Goal: Use online tool/utility: Use online tool/utility

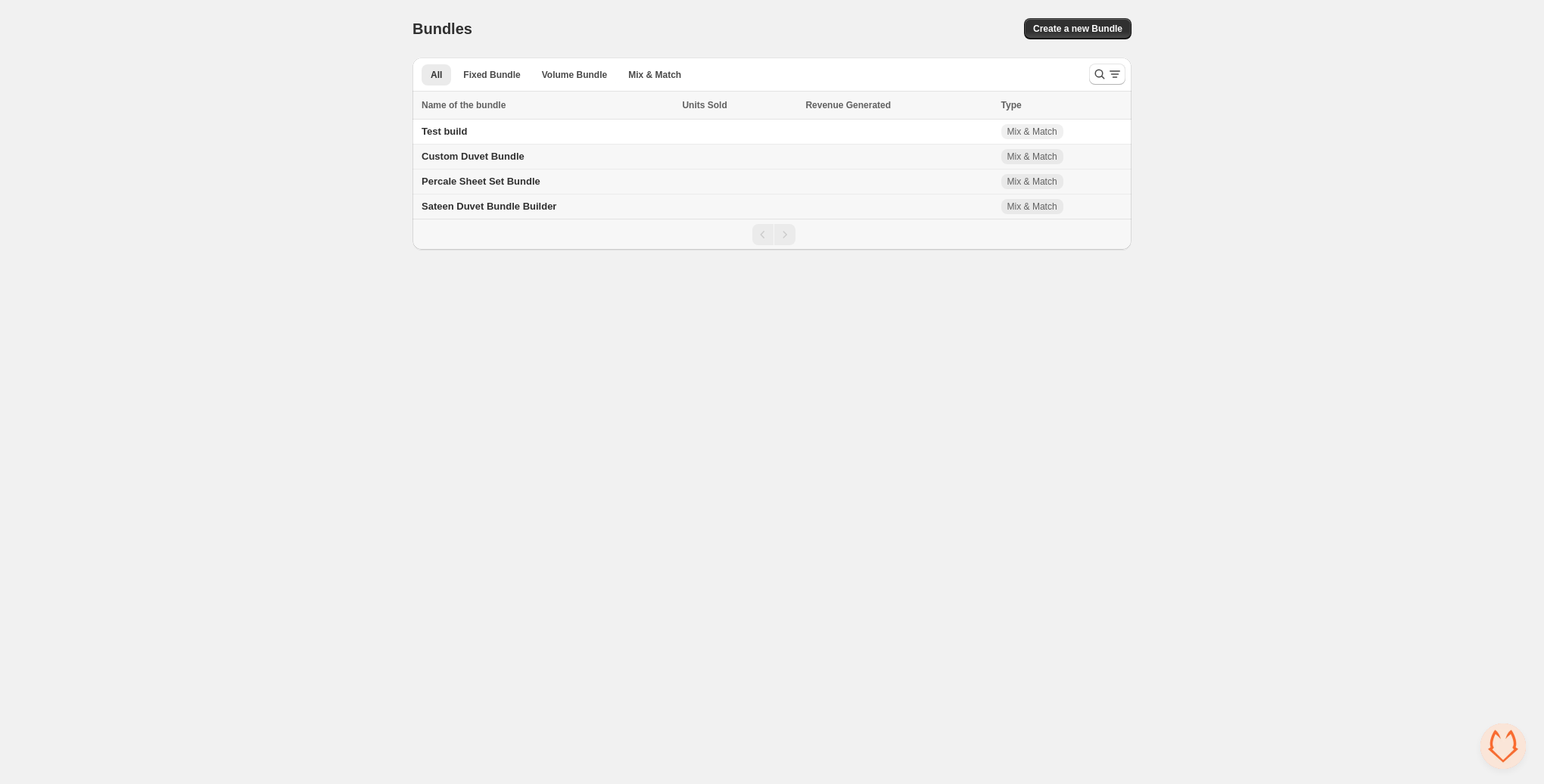
click at [460, 185] on span "Percale Sheet Set Bundle" at bounding box center [481, 181] width 119 height 11
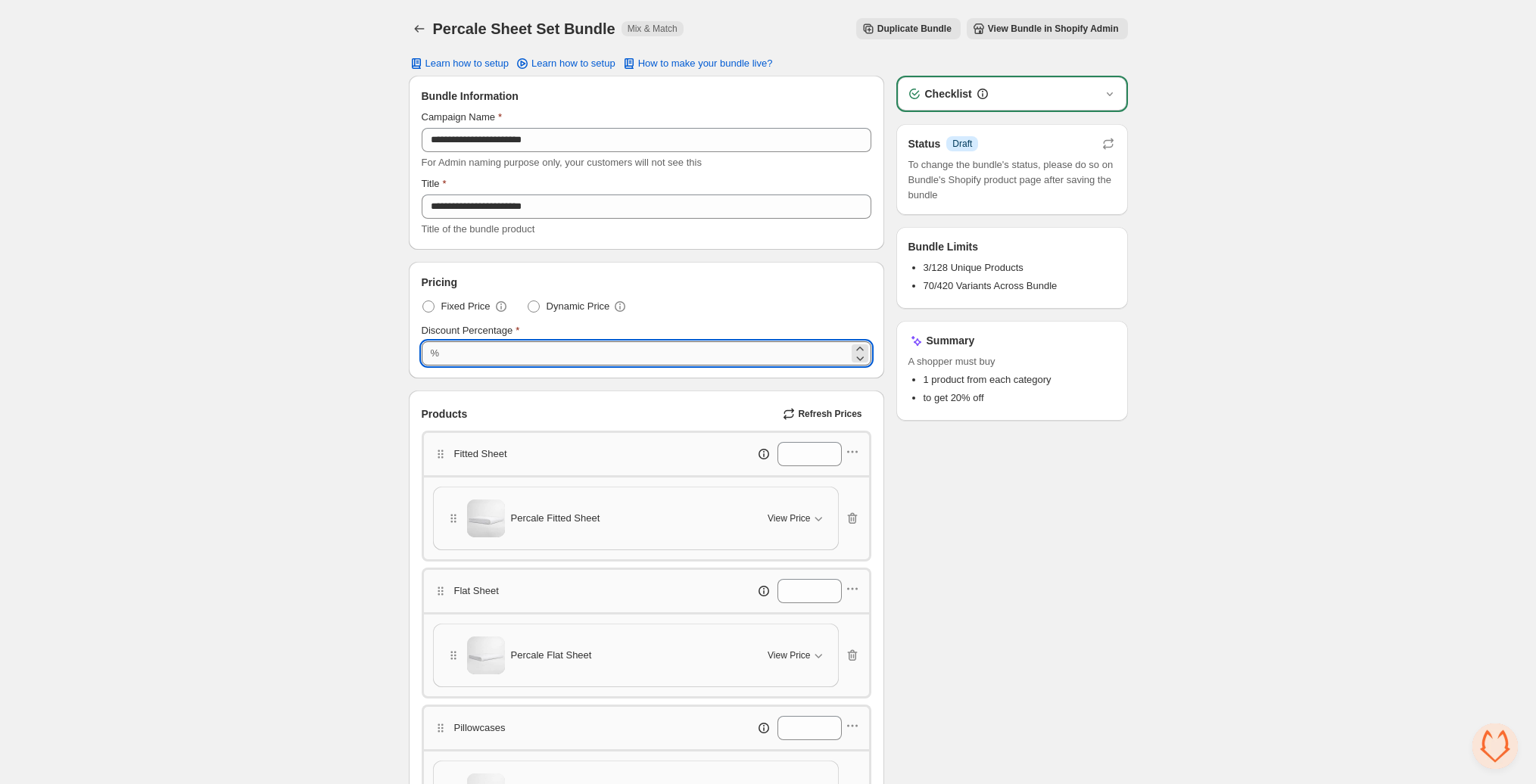
click at [503, 356] on input "**" at bounding box center [646, 354] width 405 height 24
type input "**"
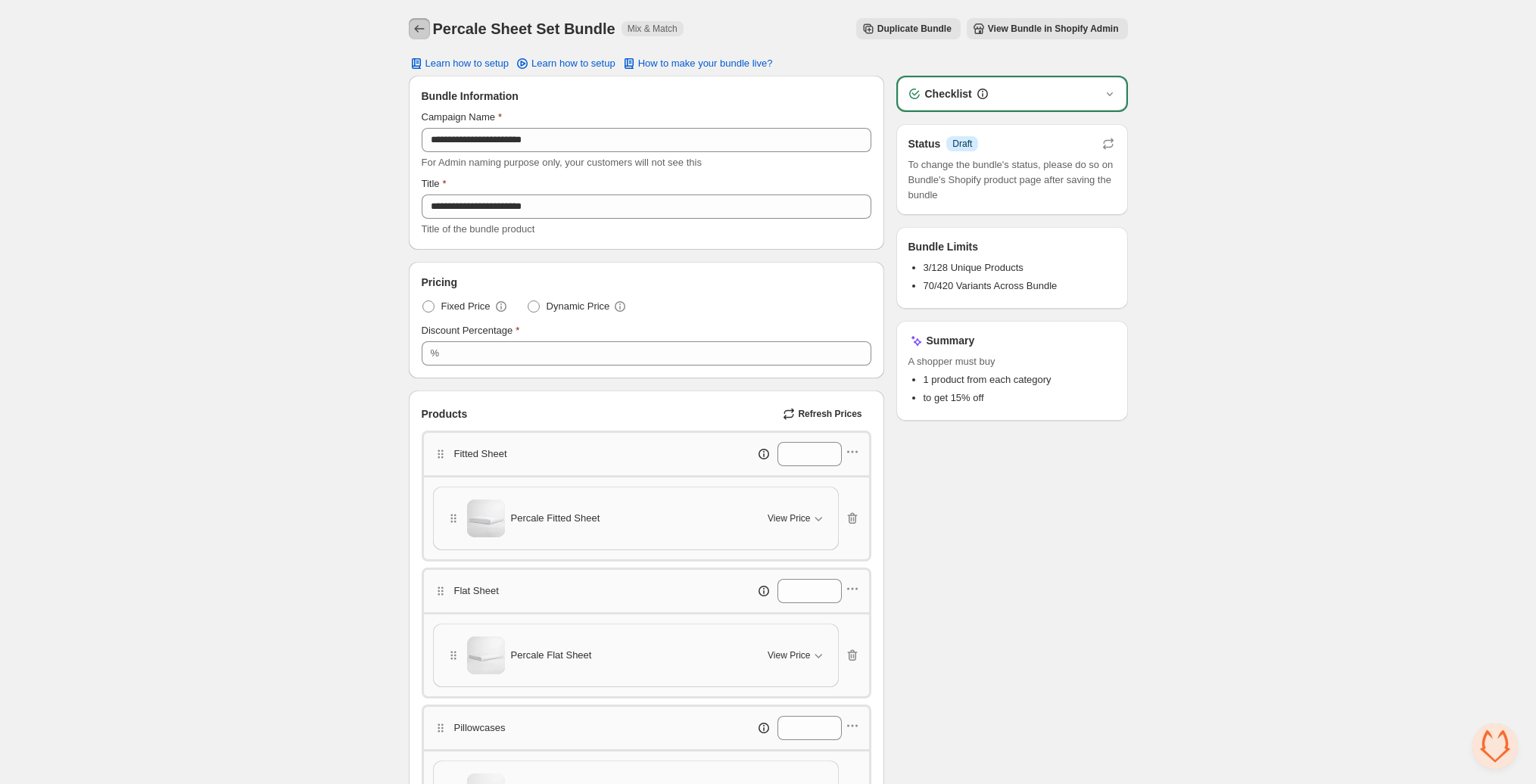
click at [411, 26] on button "Back" at bounding box center [419, 28] width 22 height 22
